Goal: Download file/media

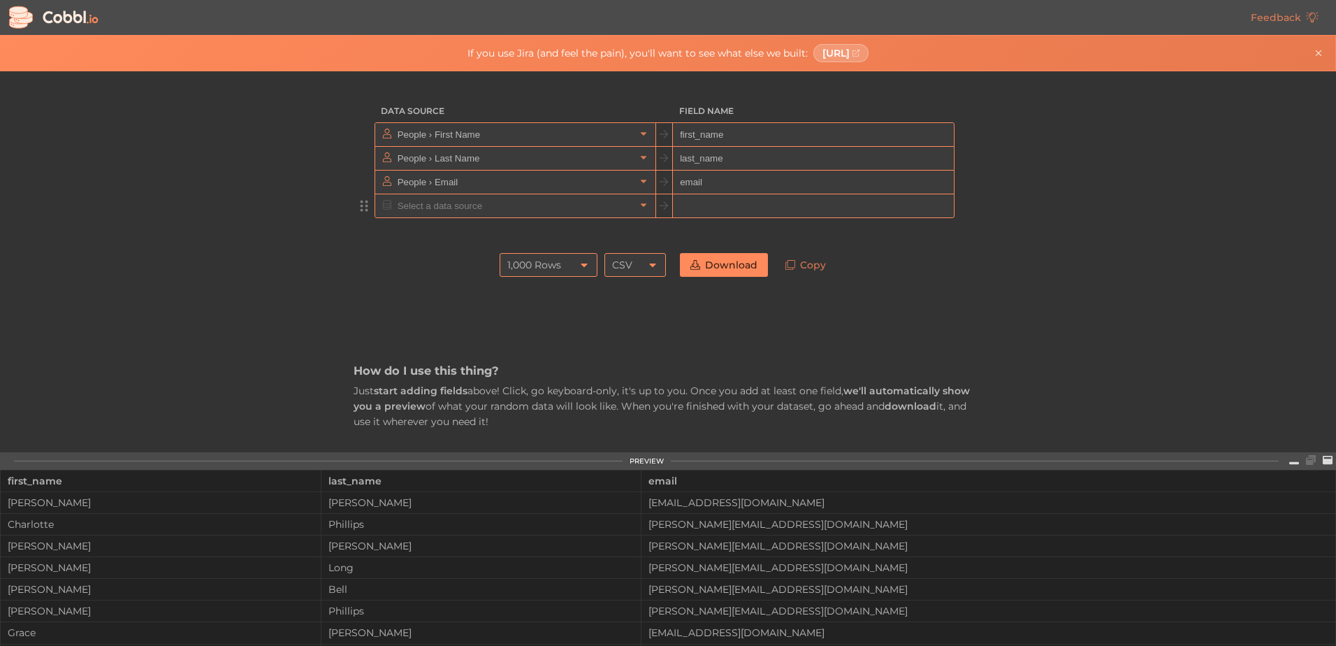
click at [521, 208] on input "text" at bounding box center [514, 205] width 241 height 23
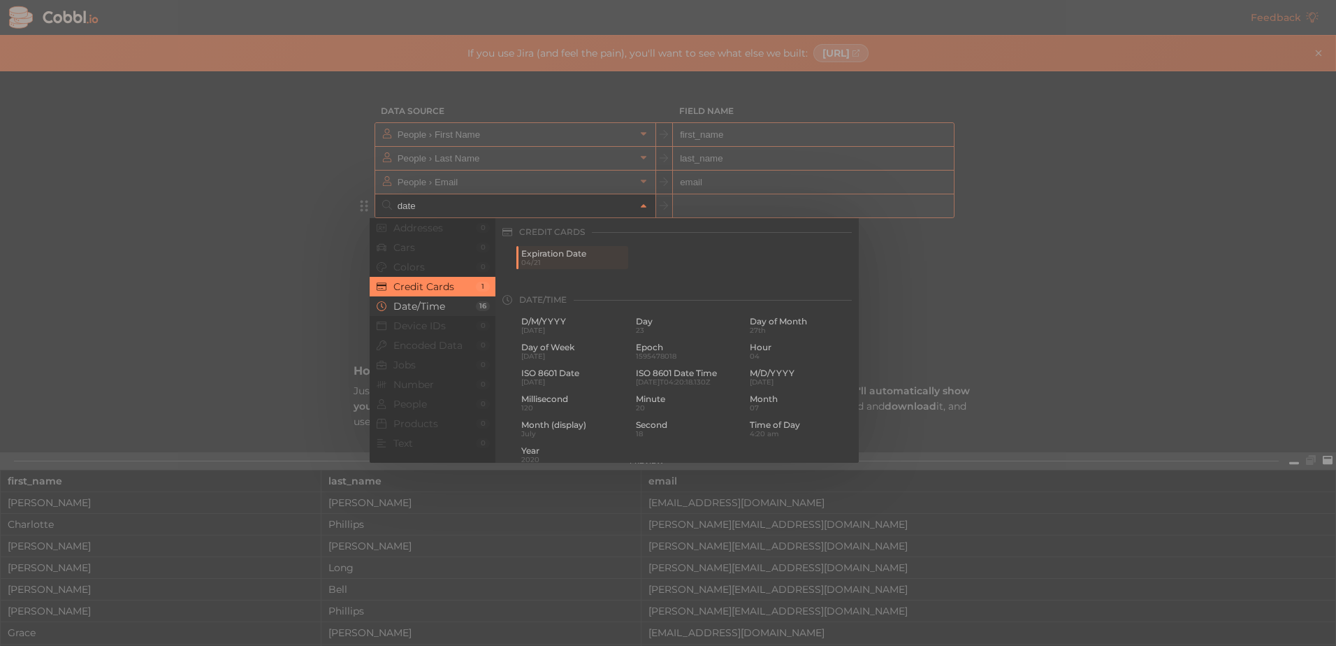
click at [435, 305] on span "Date/Time" at bounding box center [434, 306] width 82 height 11
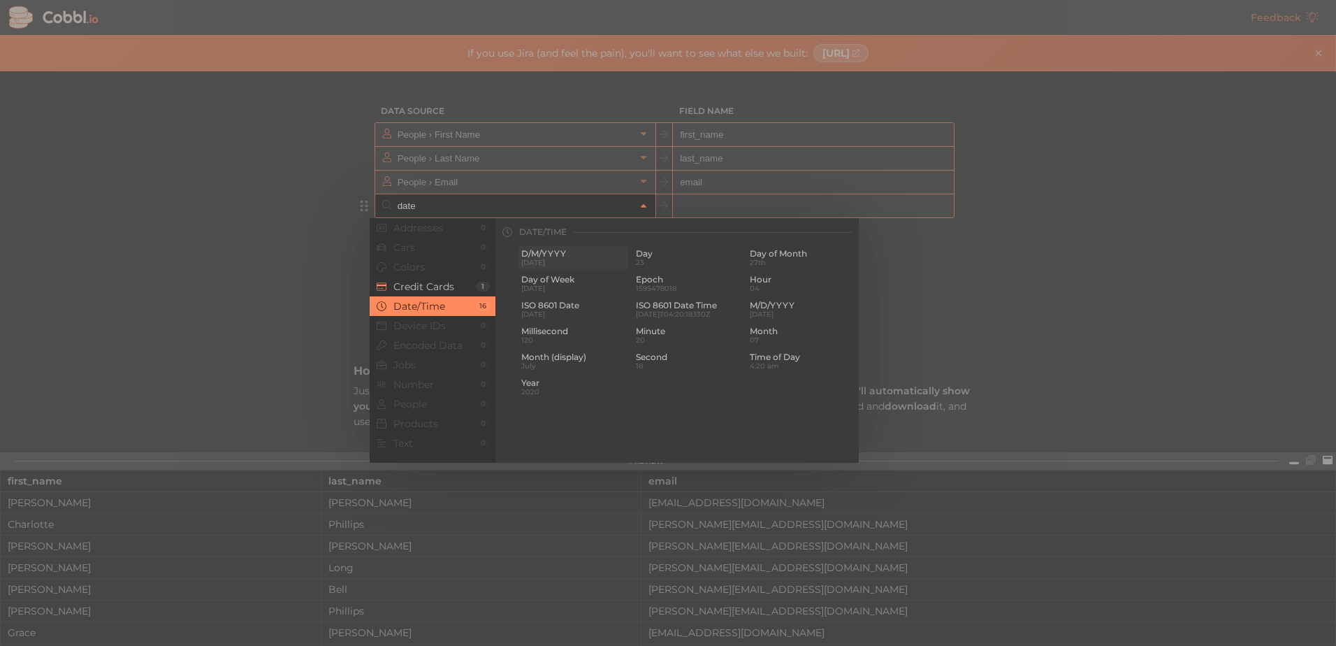
click at [568, 257] on span "D/M/YYYY" at bounding box center [573, 254] width 104 height 10
type input "Date/Time › D/M/YYYY"
type input "d/m/yyyy"
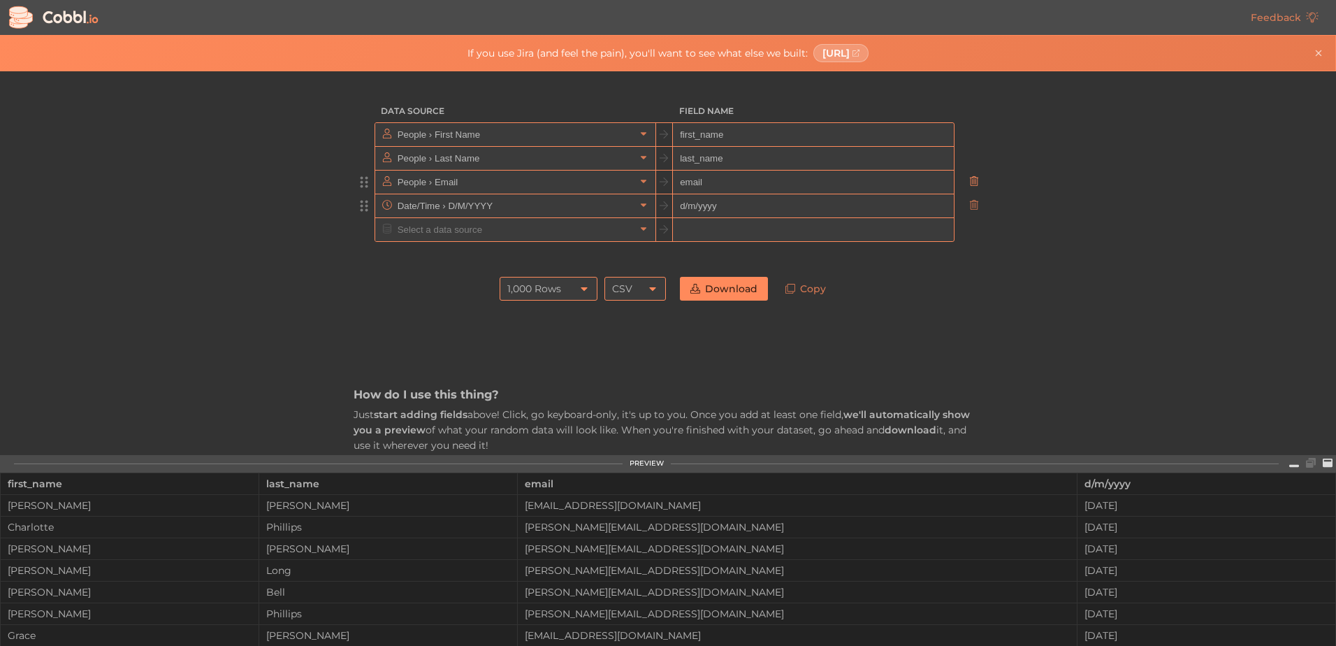
click at [969, 182] on icon at bounding box center [974, 181] width 10 height 10
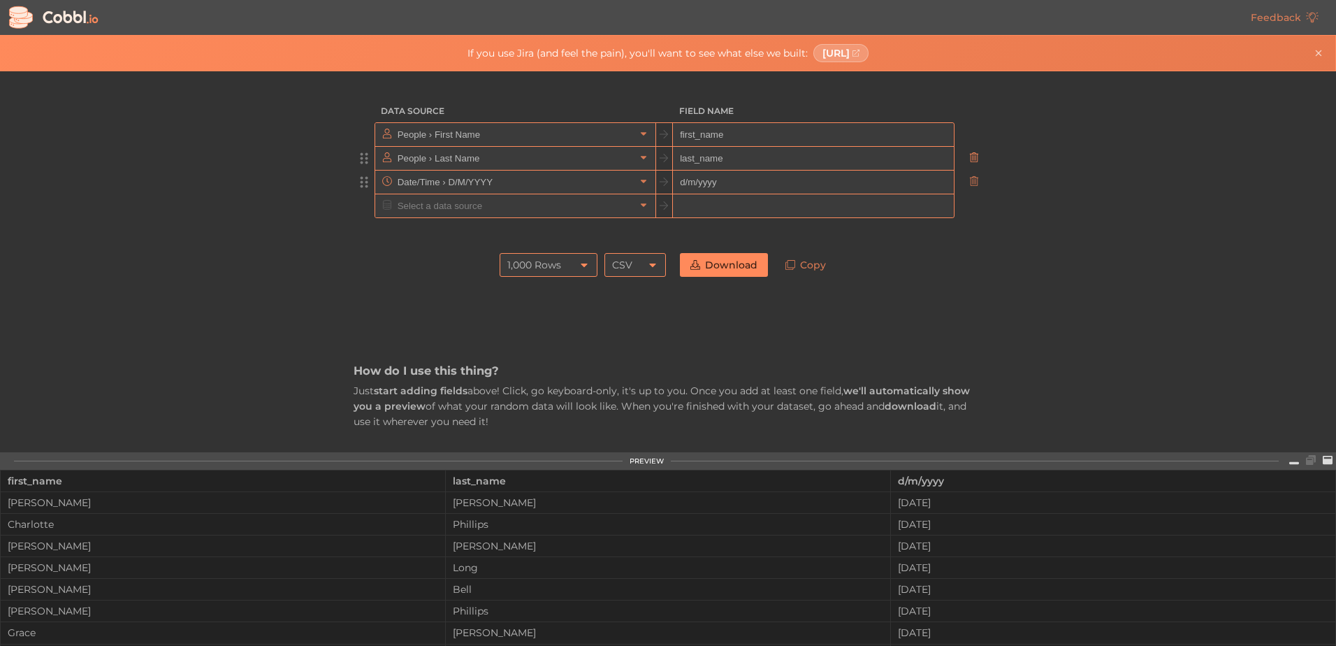
click at [971, 157] on icon at bounding box center [974, 157] width 10 height 10
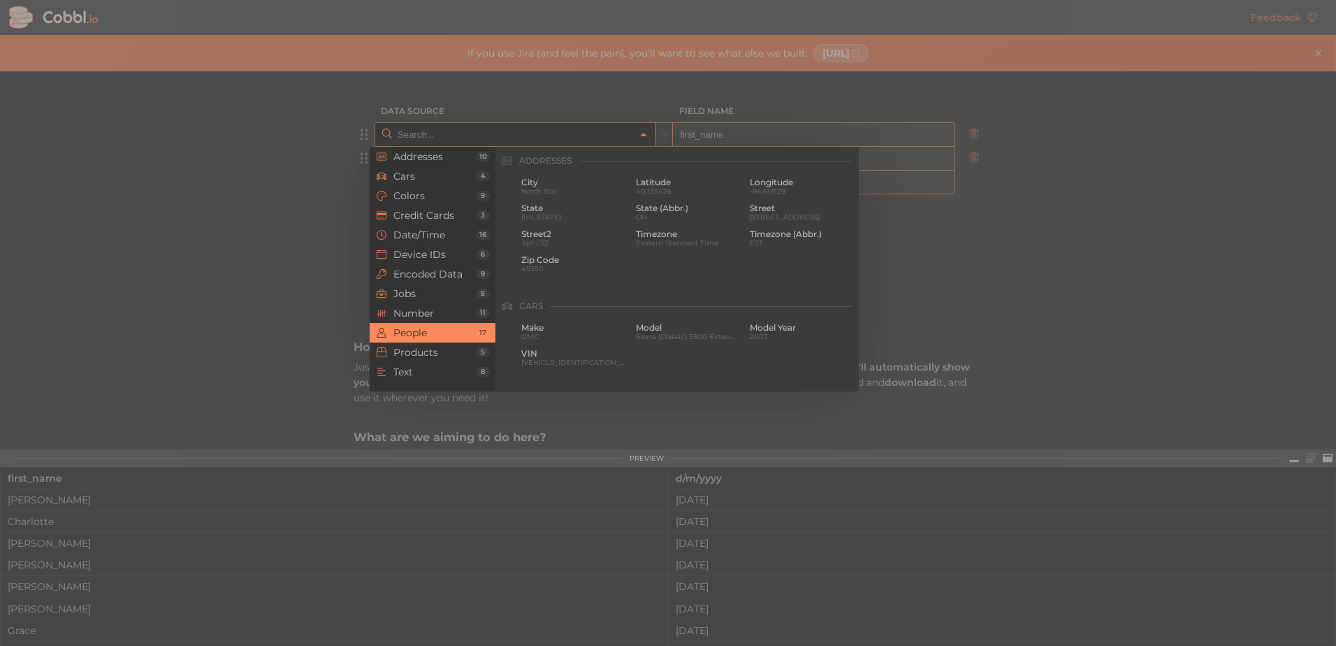
click at [505, 133] on input "text" at bounding box center [514, 134] width 241 height 23
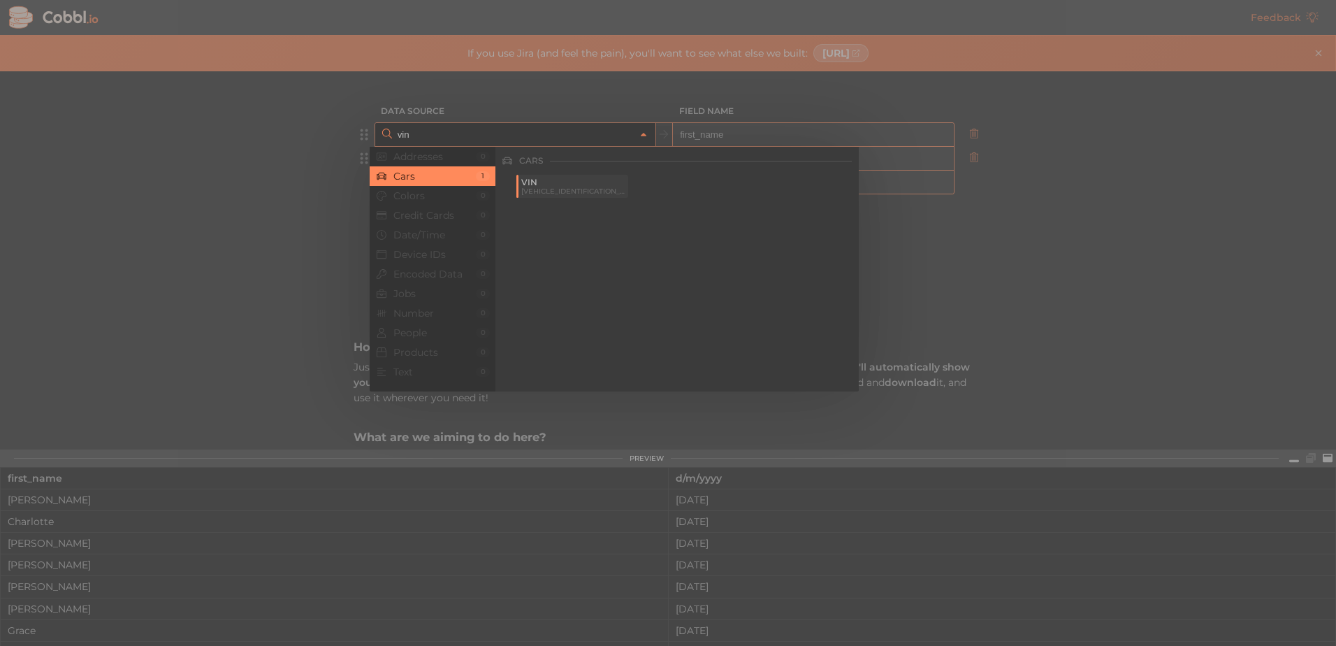
click at [543, 183] on span "VIN" at bounding box center [573, 183] width 104 height 10
type input "Cars › VIN"
type input "vin"
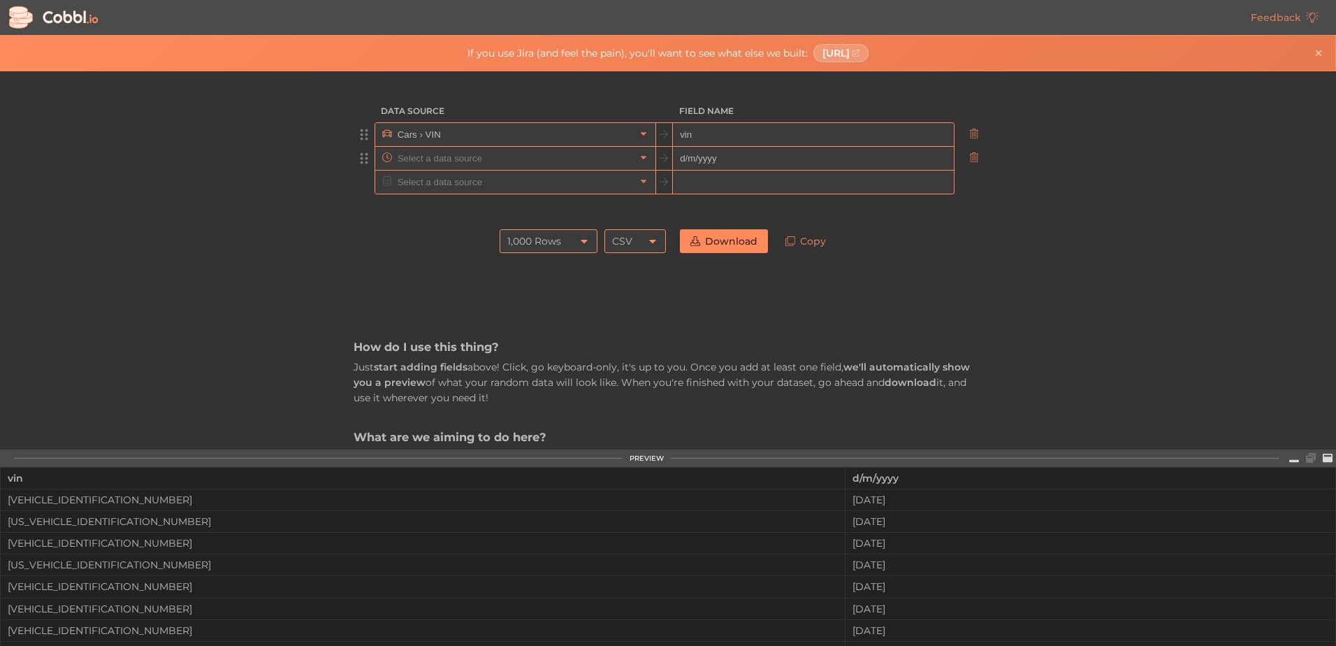
click at [505, 154] on input "text" at bounding box center [514, 158] width 241 height 23
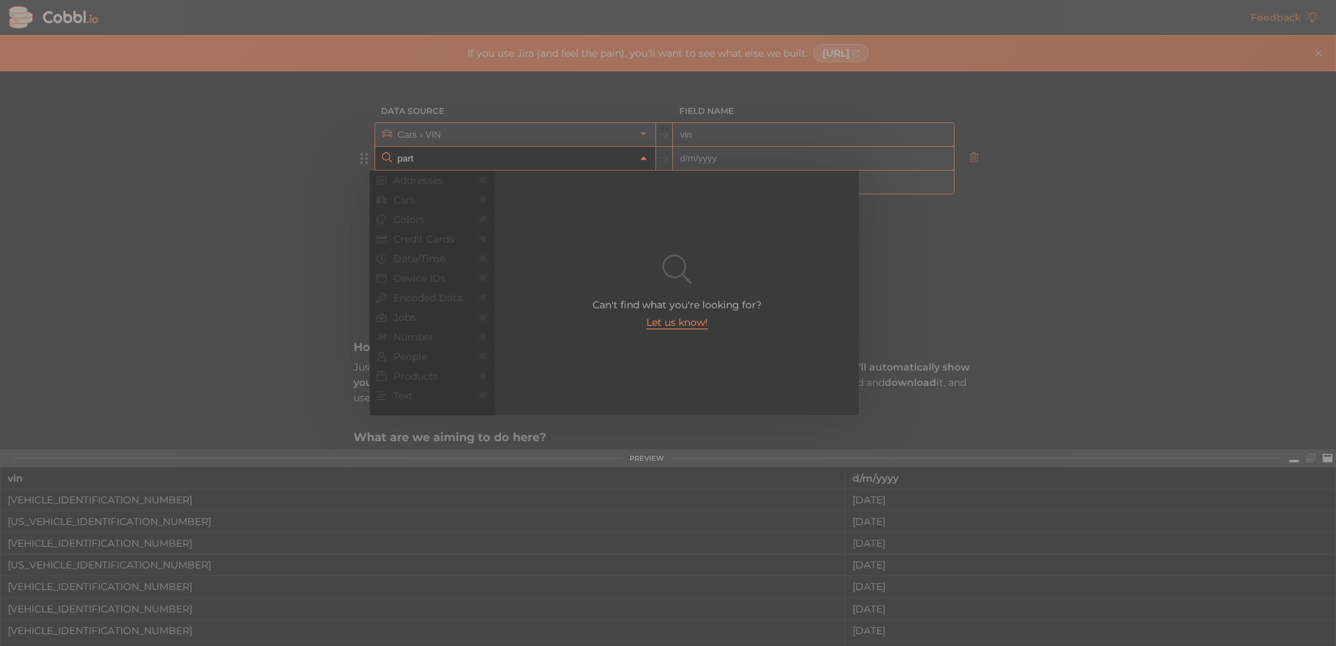
drag, startPoint x: 422, startPoint y: 157, endPoint x: 364, endPoint y: 161, distance: 58.1
click at [375, 161] on div "part Addresses 0 Cars 0 Colors 0 Credit Cards 0 Date/Time 0 Device IDs 0 Encode…" at bounding box center [515, 158] width 280 height 23
type input "p"
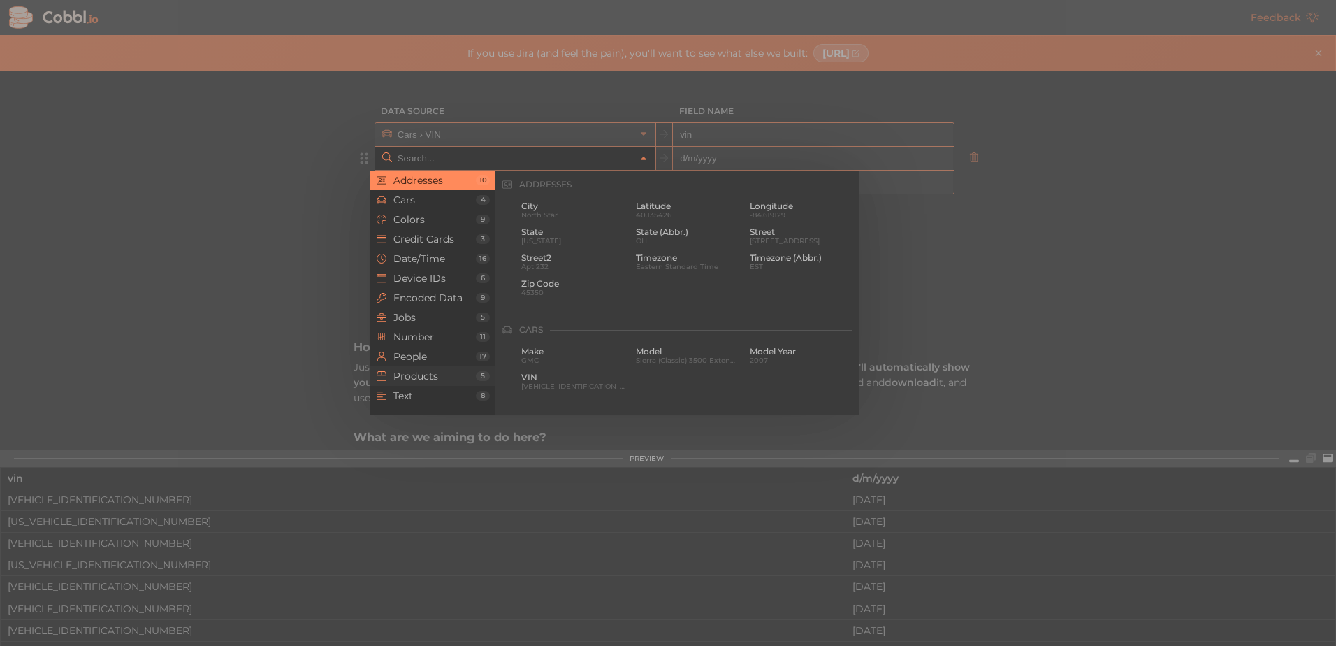
click at [425, 374] on span "Products" at bounding box center [434, 375] width 82 height 11
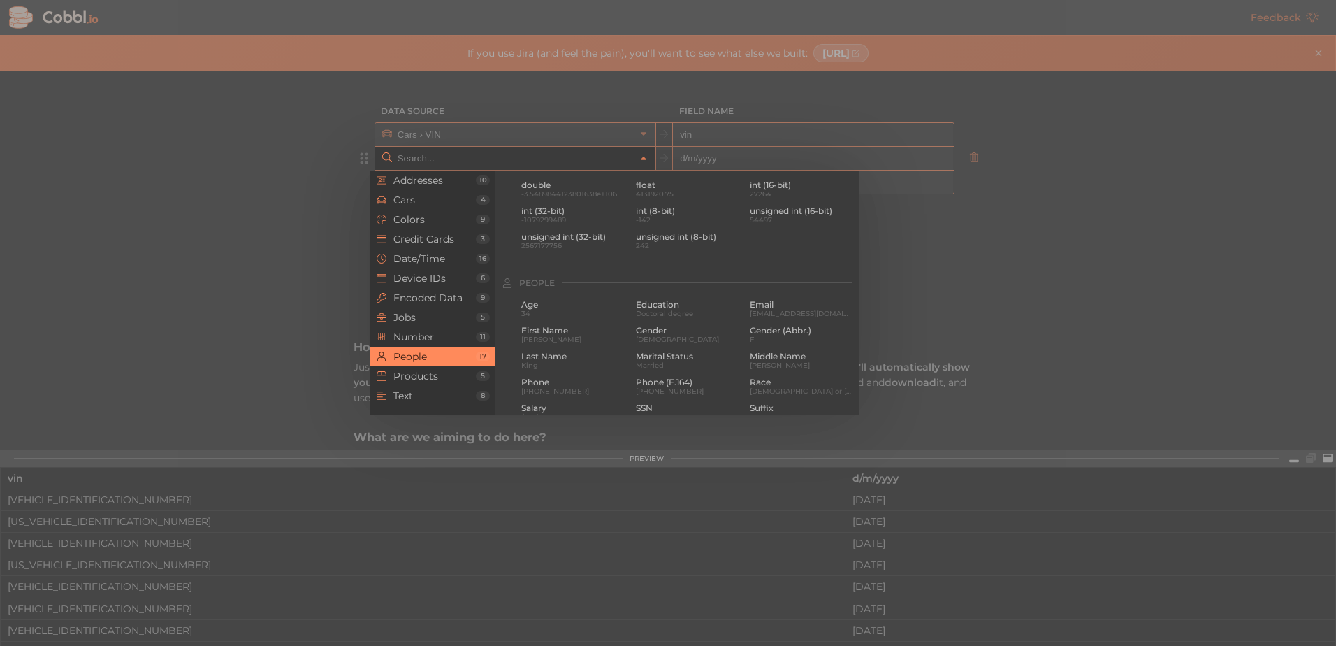
scroll to position [1273, 0]
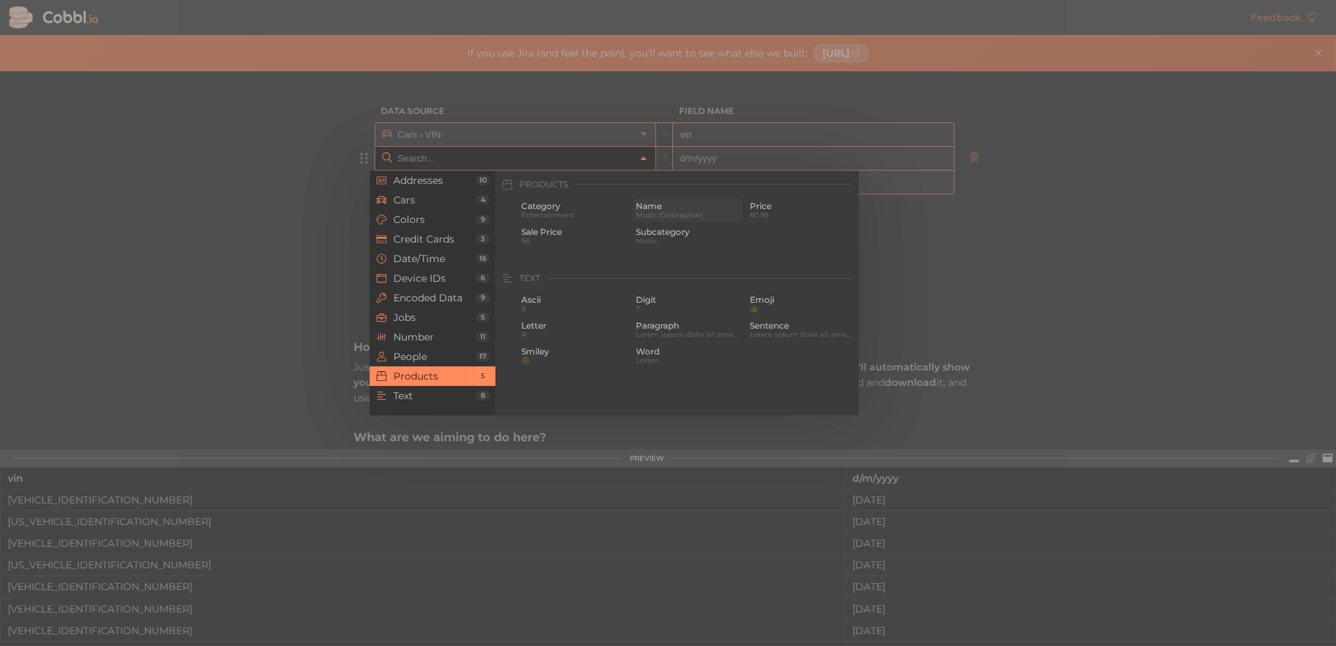
click at [668, 215] on span "Music Contraption" at bounding box center [688, 215] width 104 height 8
type input "Products › Name"
type input "name"
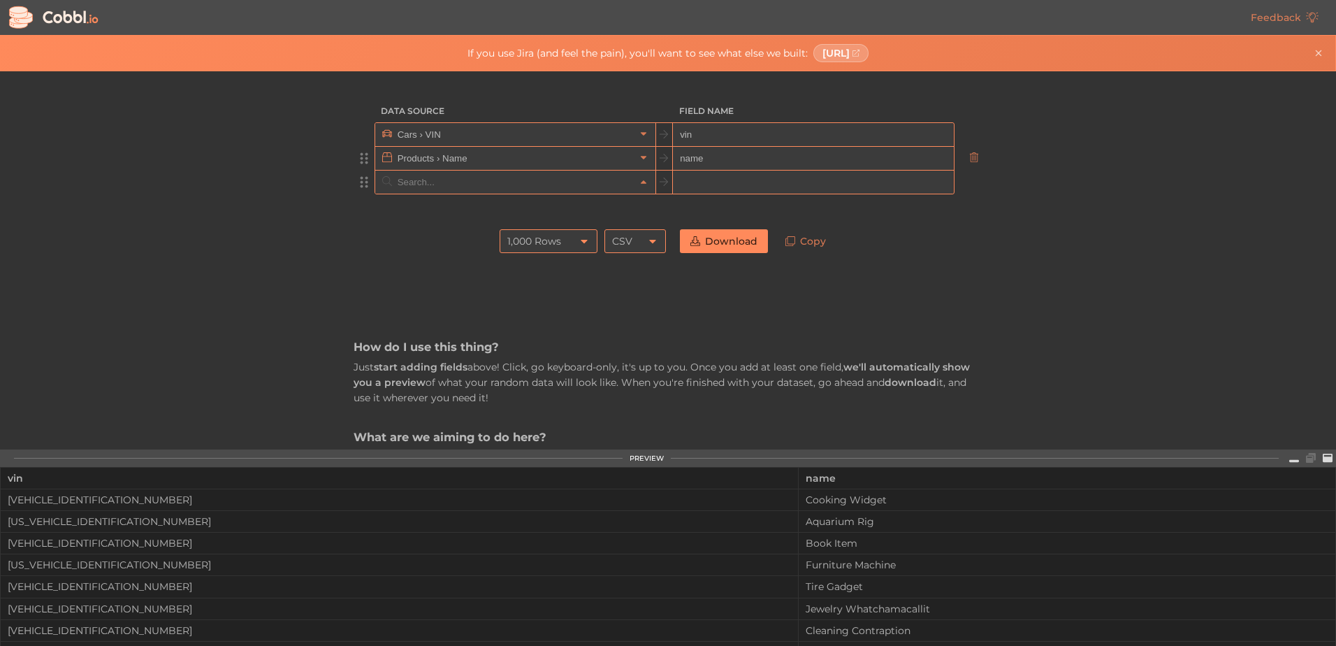
click at [532, 183] on input "text" at bounding box center [514, 182] width 241 height 23
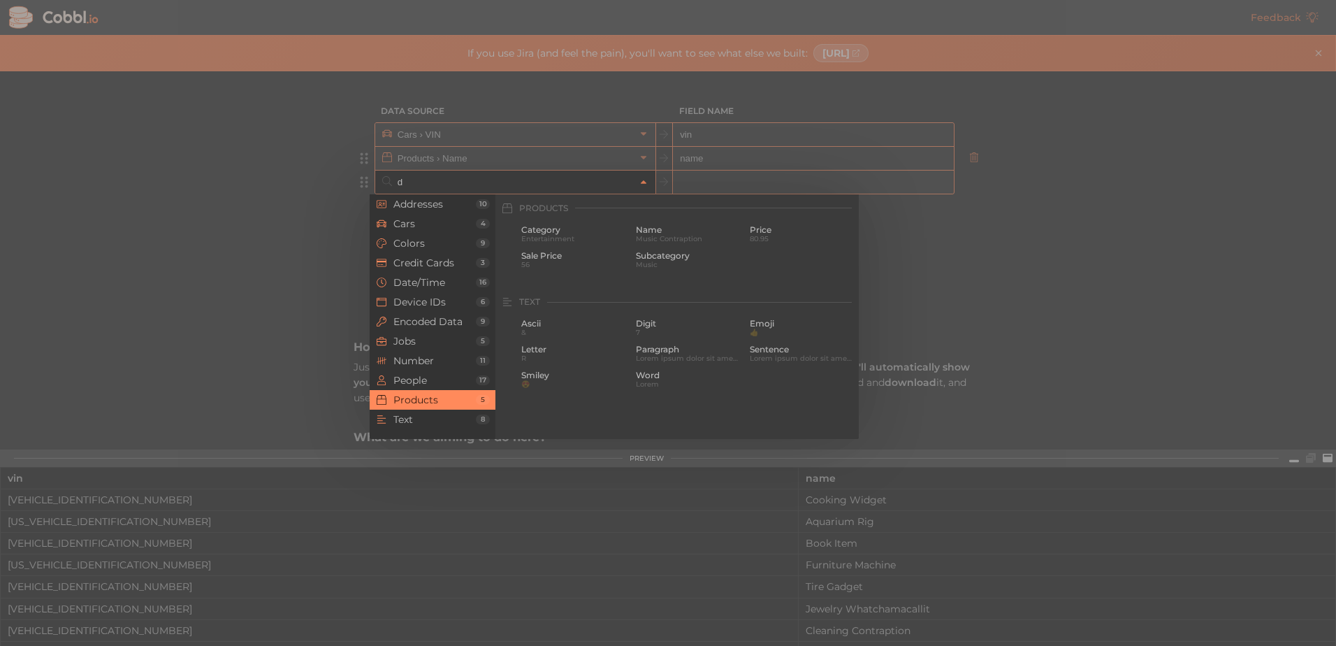
scroll to position [0, 0]
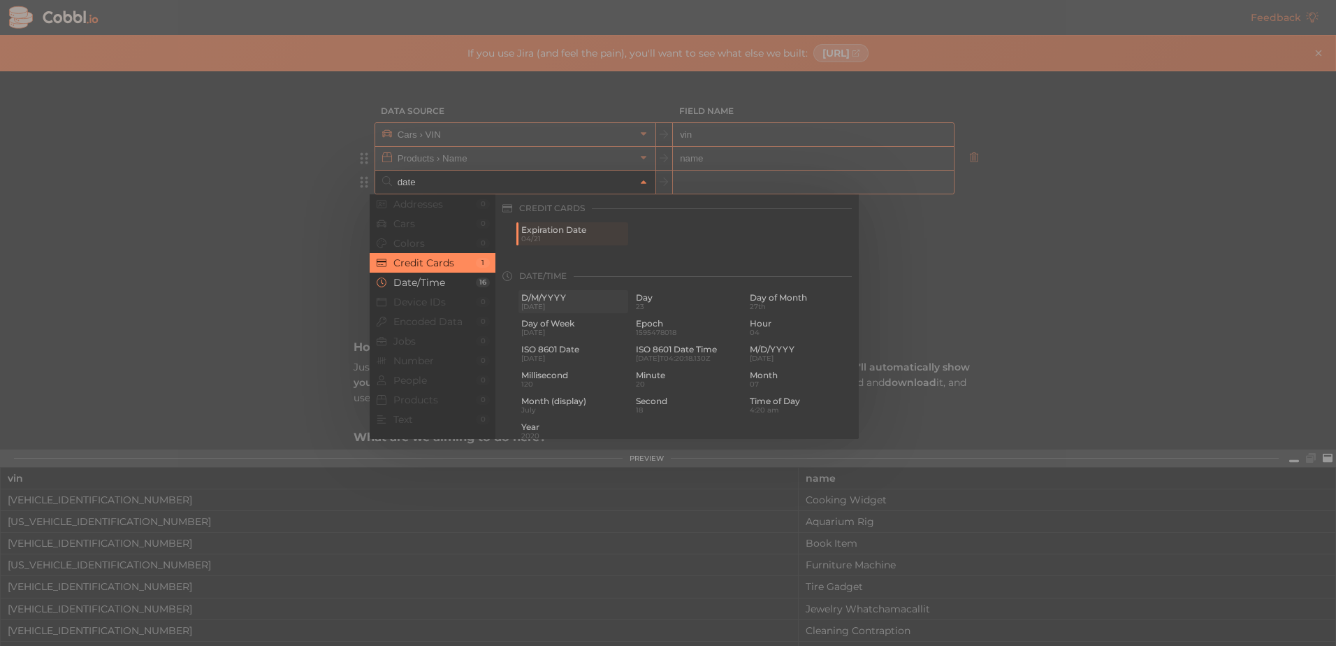
click at [550, 299] on span "D/M/YYYY" at bounding box center [573, 298] width 104 height 10
type input "Date/Time › D/M/YYYY"
type input "d/m/yyyy"
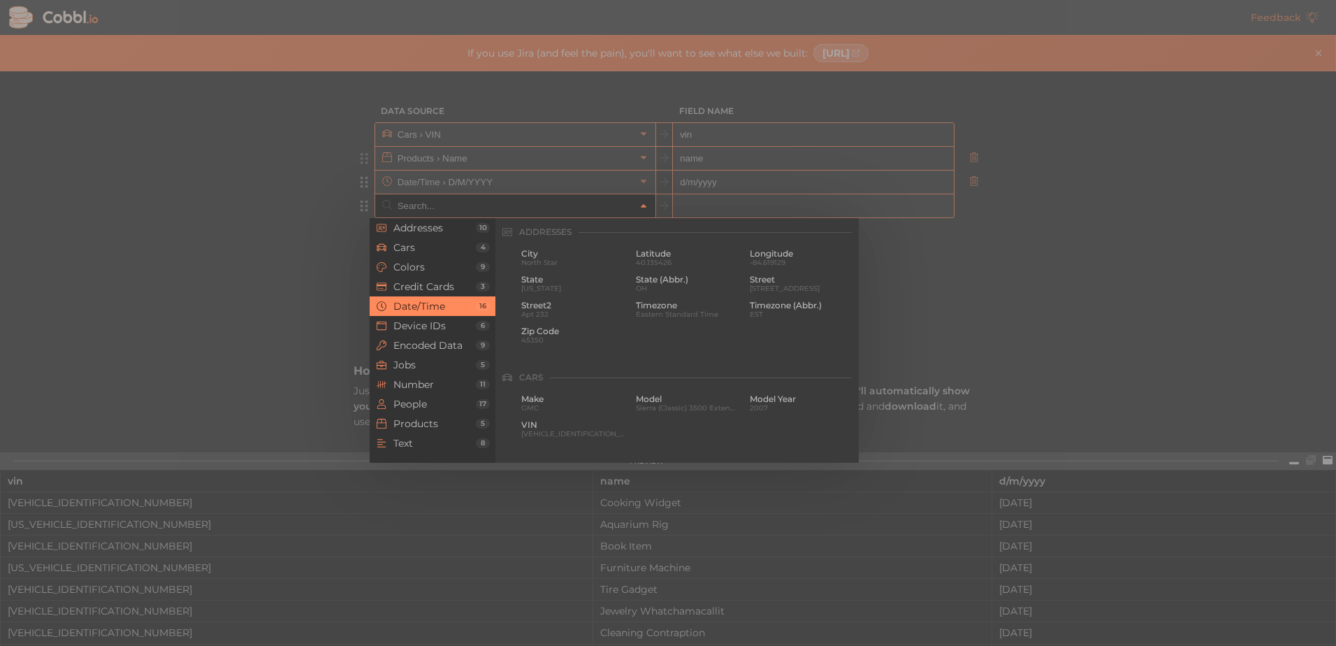
click at [417, 201] on input "text" at bounding box center [514, 205] width 241 height 23
click at [429, 421] on span "Products" at bounding box center [434, 423] width 82 height 11
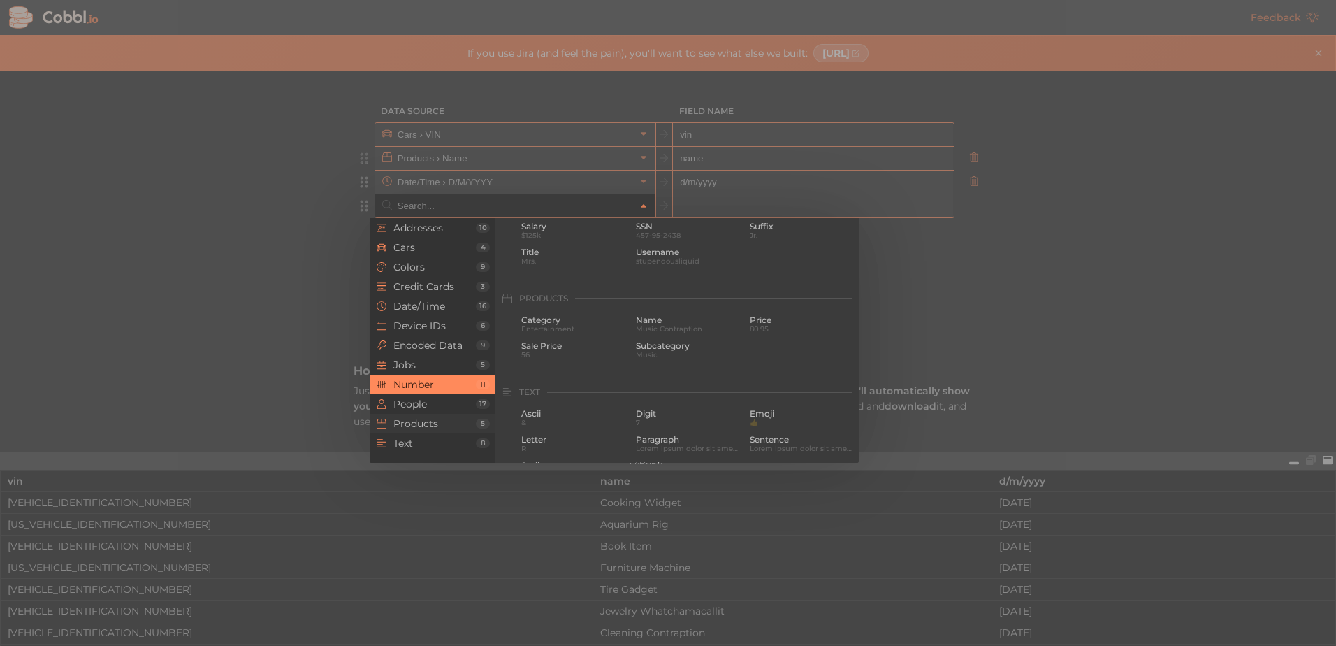
scroll to position [1273, 0]
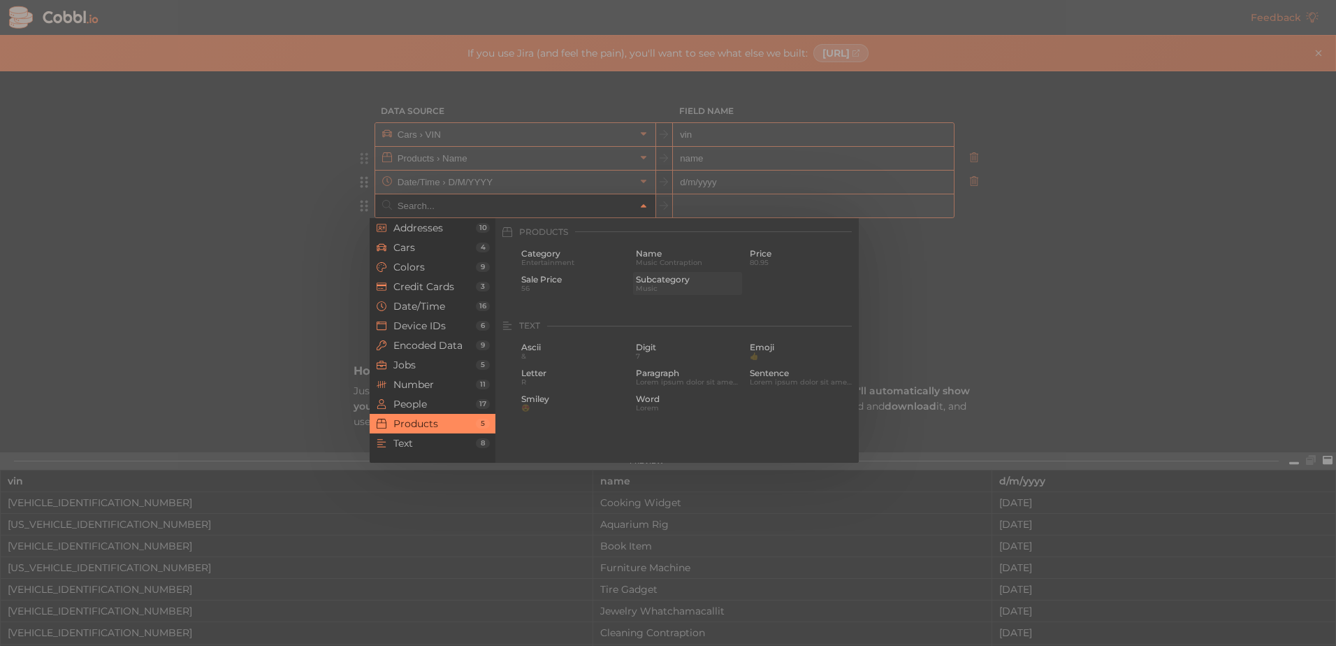
click at [678, 287] on span "Music" at bounding box center [688, 288] width 104 height 8
type input "Products › Subcategory"
type input "subcategory"
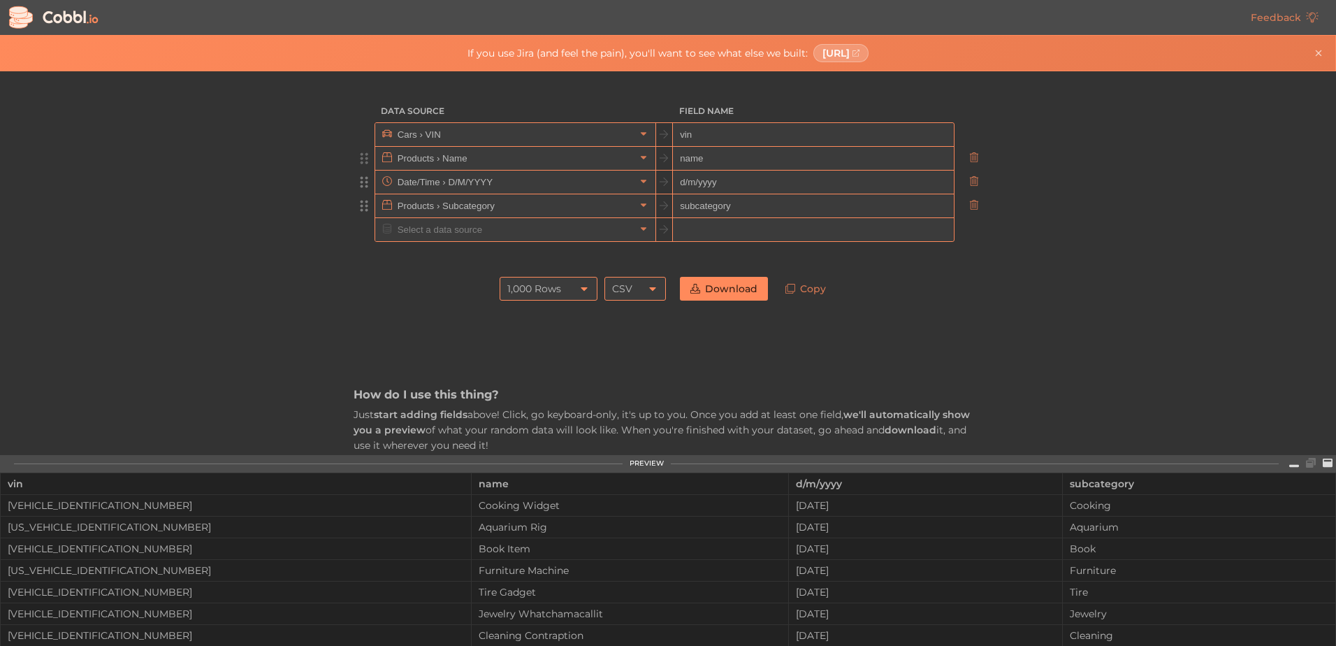
click at [551, 282] on div "1,000 Rows" at bounding box center [534, 289] width 54 height 24
click at [547, 309] on li "10 Rows" at bounding box center [544, 313] width 96 height 24
click at [728, 288] on link "Download" at bounding box center [724, 289] width 88 height 24
click at [114, 486] on div "vin" at bounding box center [236, 483] width 456 height 21
click at [797, 292] on link "Copy" at bounding box center [806, 289] width 62 height 24
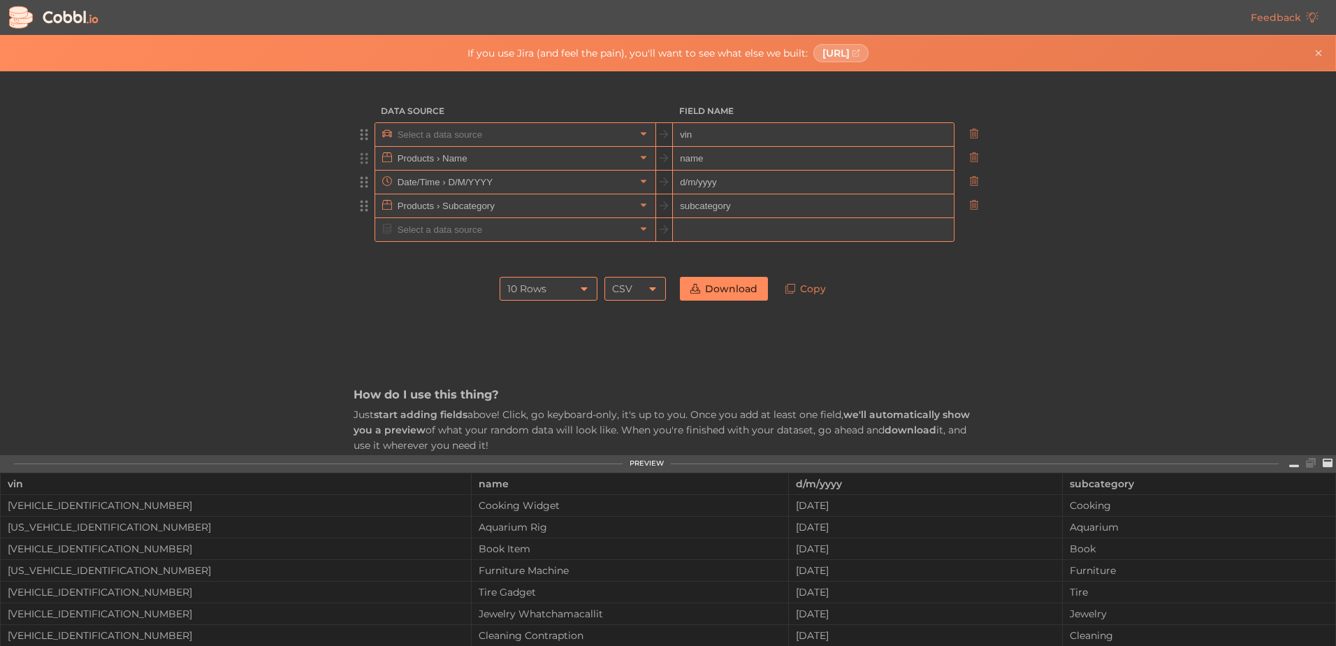
click at [476, 138] on input "text" at bounding box center [514, 134] width 241 height 23
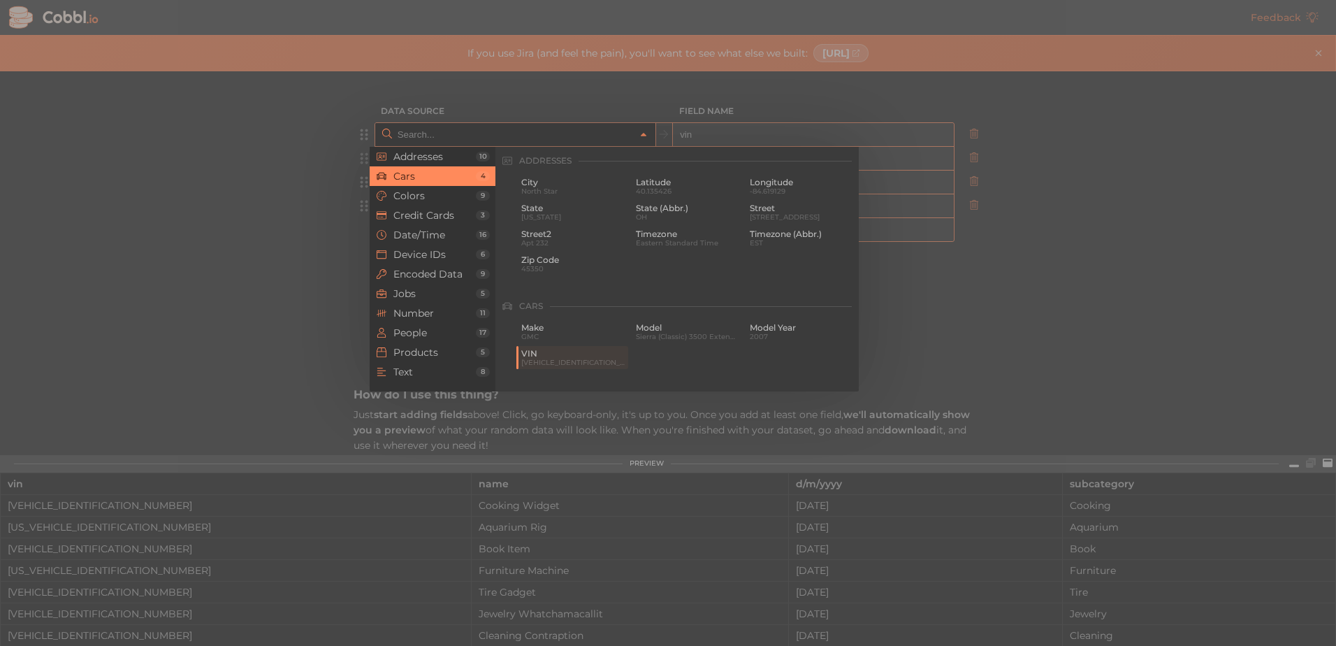
scroll to position [145, 0]
click at [561, 211] on span "VIN" at bounding box center [573, 208] width 104 height 10
type input "Cars › VIN"
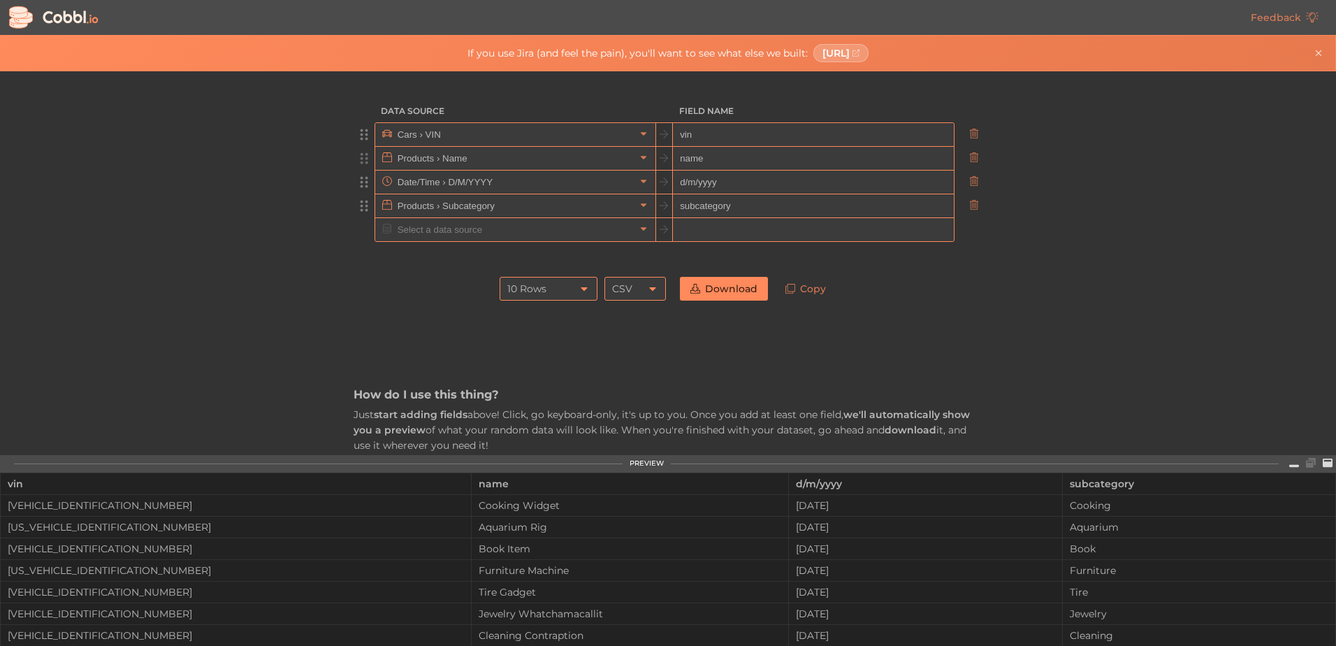
click at [723, 287] on link "Download" at bounding box center [724, 289] width 88 height 24
